Goal: Task Accomplishment & Management: Use online tool/utility

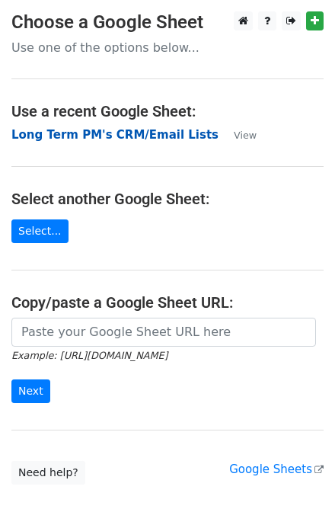
click at [110, 134] on strong "Long Term PM's CRM/Email Lists" at bounding box center [114, 135] width 207 height 14
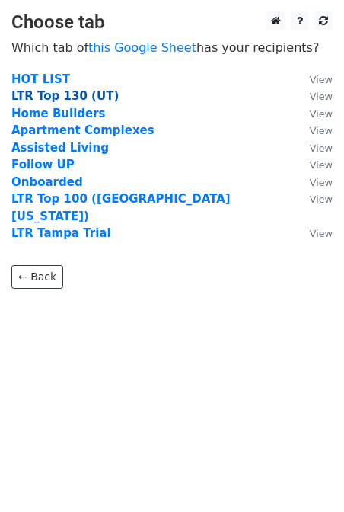
click at [46, 92] on strong "LTR Top 130 (UT)" at bounding box center [64, 96] width 107 height 14
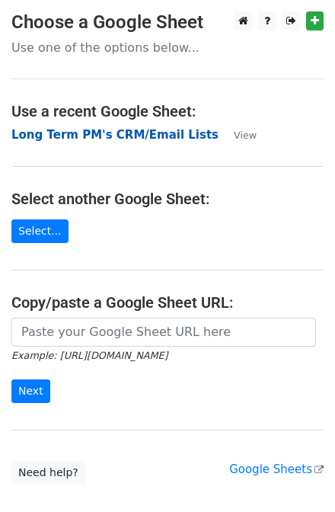
click at [107, 133] on strong "Long Term PM's CRM/Email Lists" at bounding box center [114, 135] width 207 height 14
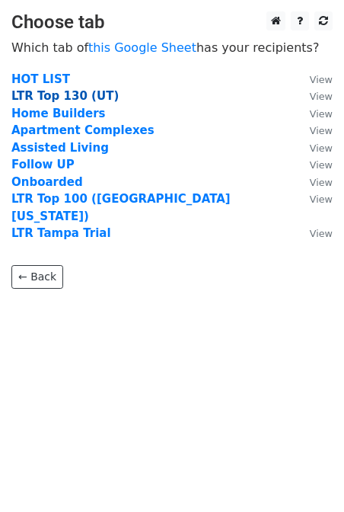
click at [60, 101] on strong "LTR Top 130 (UT)" at bounding box center [64, 96] width 107 height 14
